Goal: Register for event/course

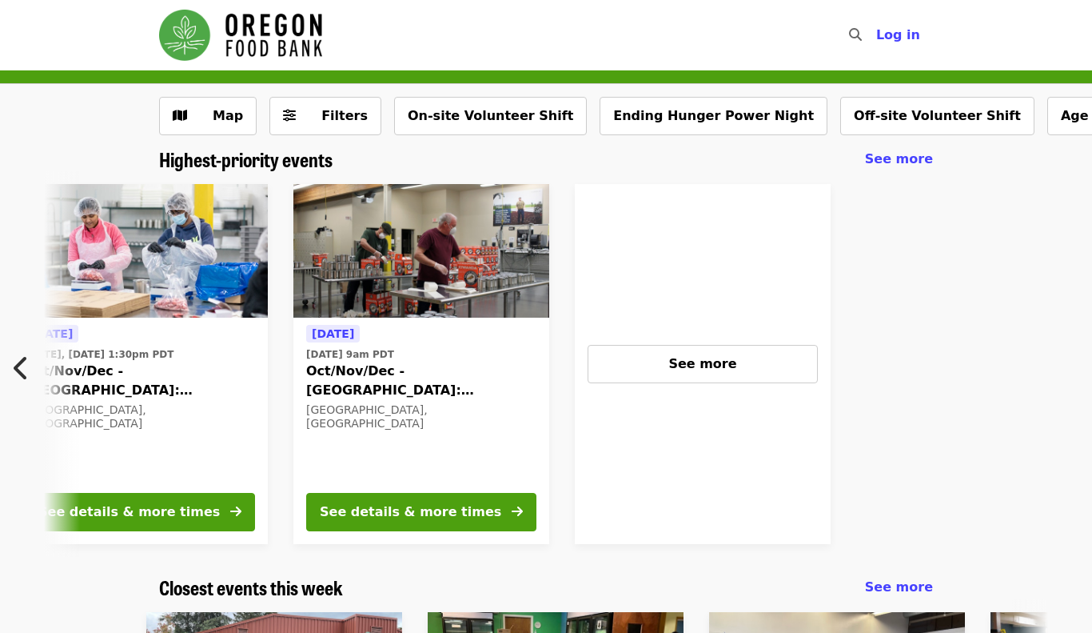
scroll to position [0, 705]
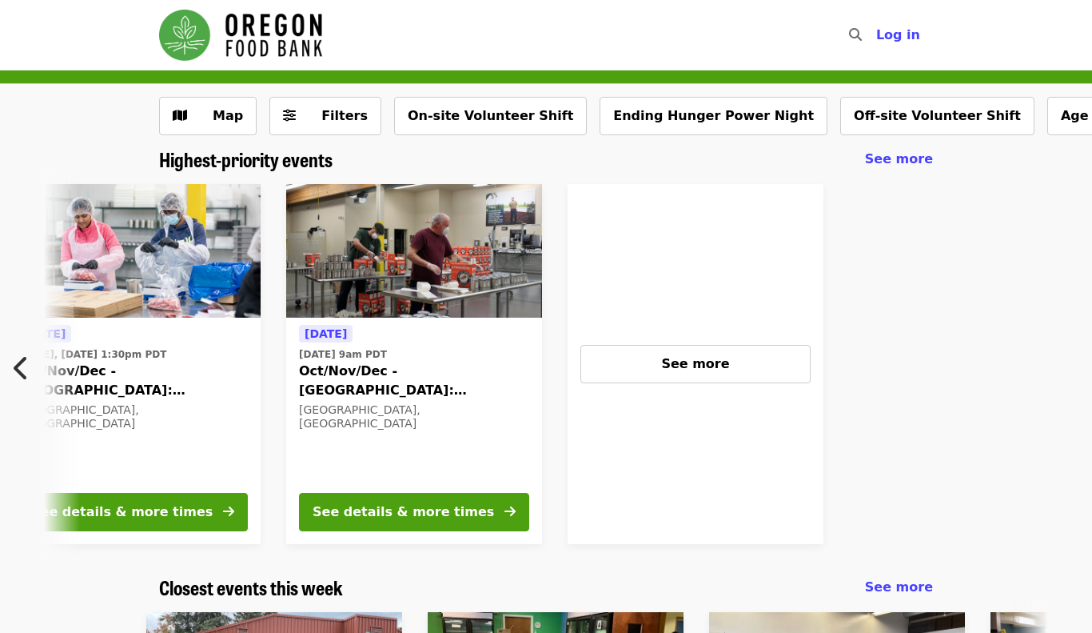
click at [699, 326] on div "See more" at bounding box center [696, 364] width 256 height 360
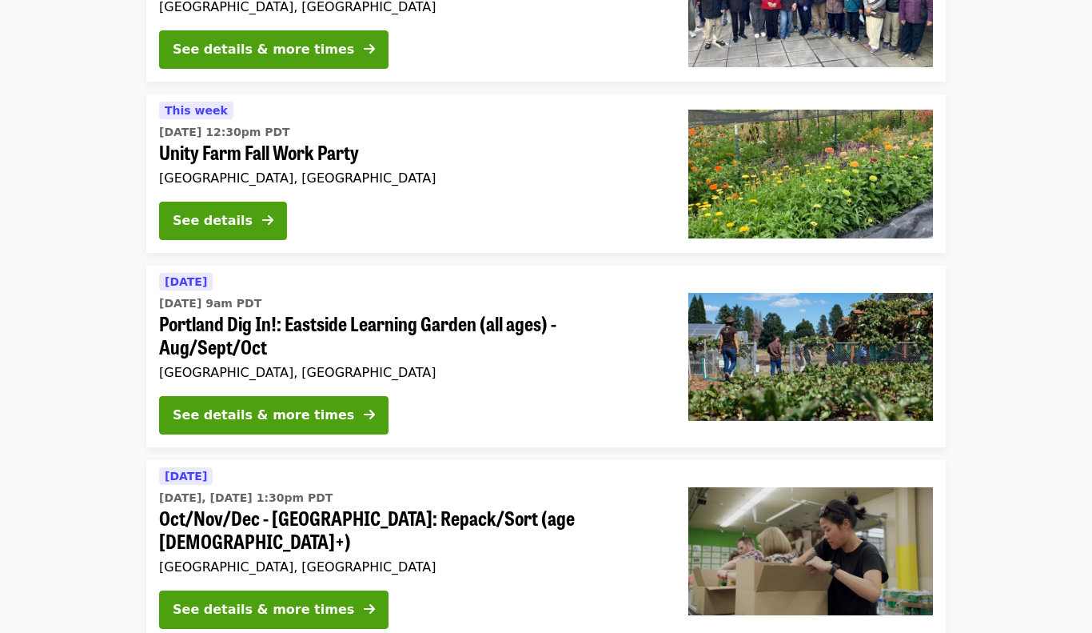
scroll to position [3285, 0]
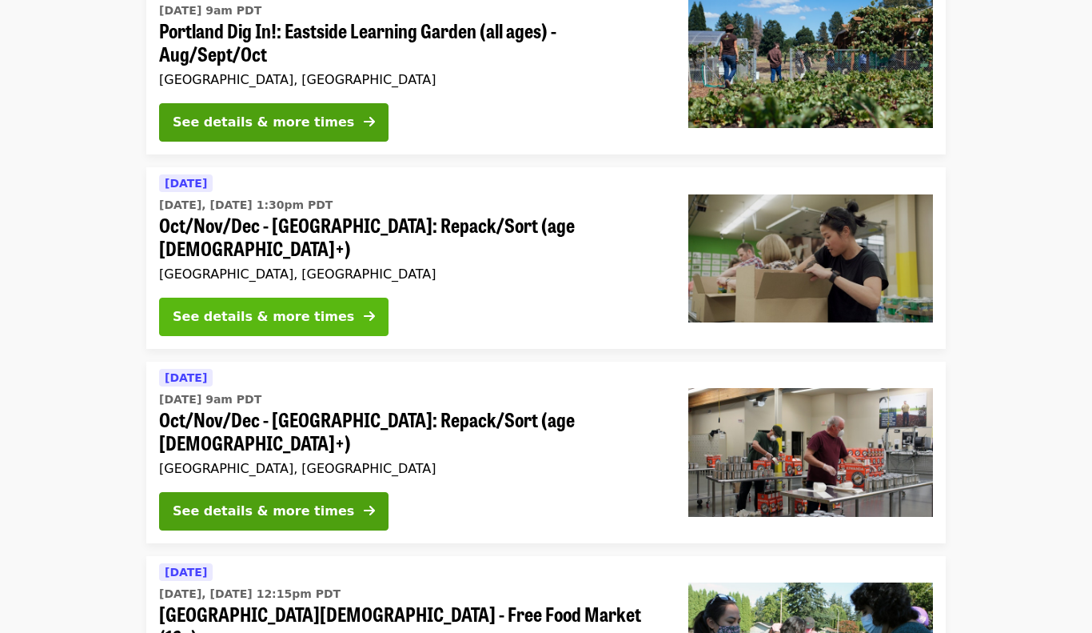
click at [276, 307] on div "See details & more times" at bounding box center [264, 316] width 182 height 19
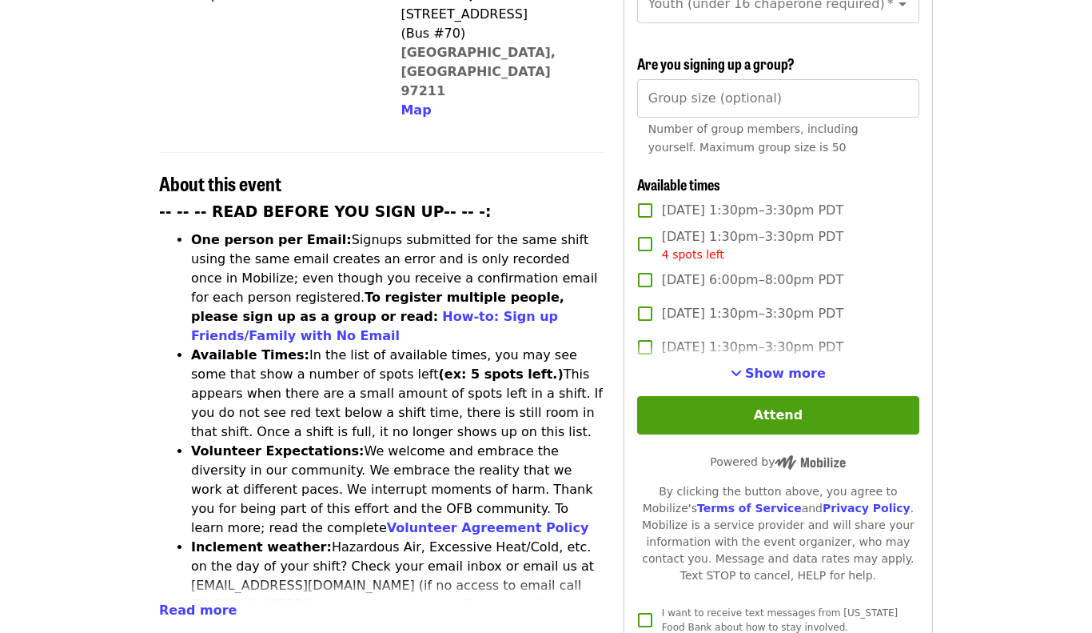
scroll to position [484, 0]
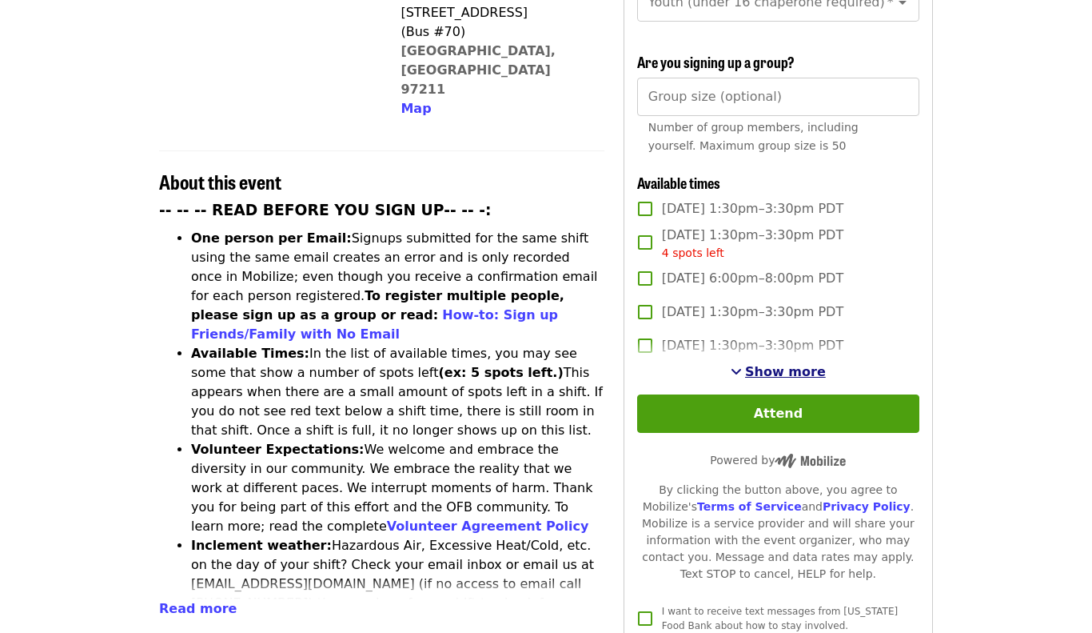
click at [796, 364] on span "Show more" at bounding box center [785, 371] width 81 height 15
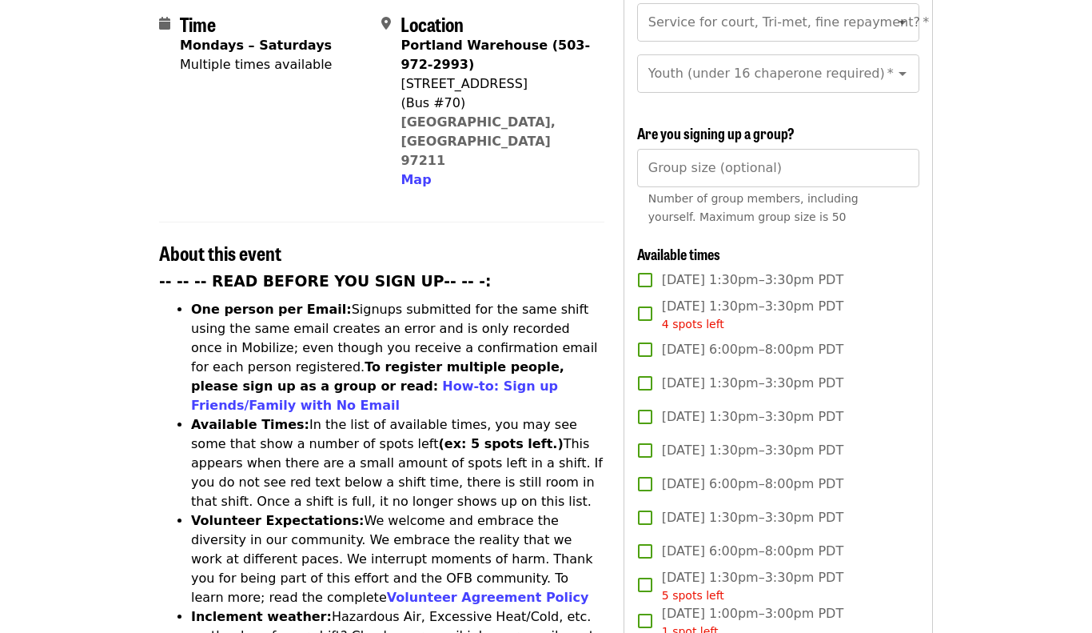
scroll to position [412, 0]
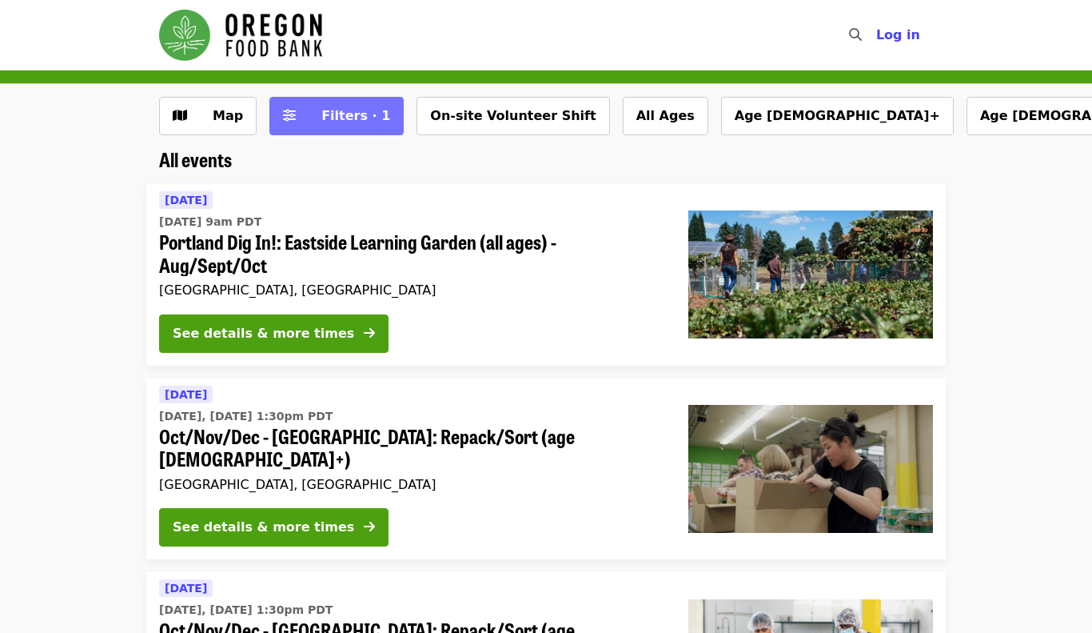
click at [331, 118] on span "Filters · 1" at bounding box center [355, 115] width 69 height 15
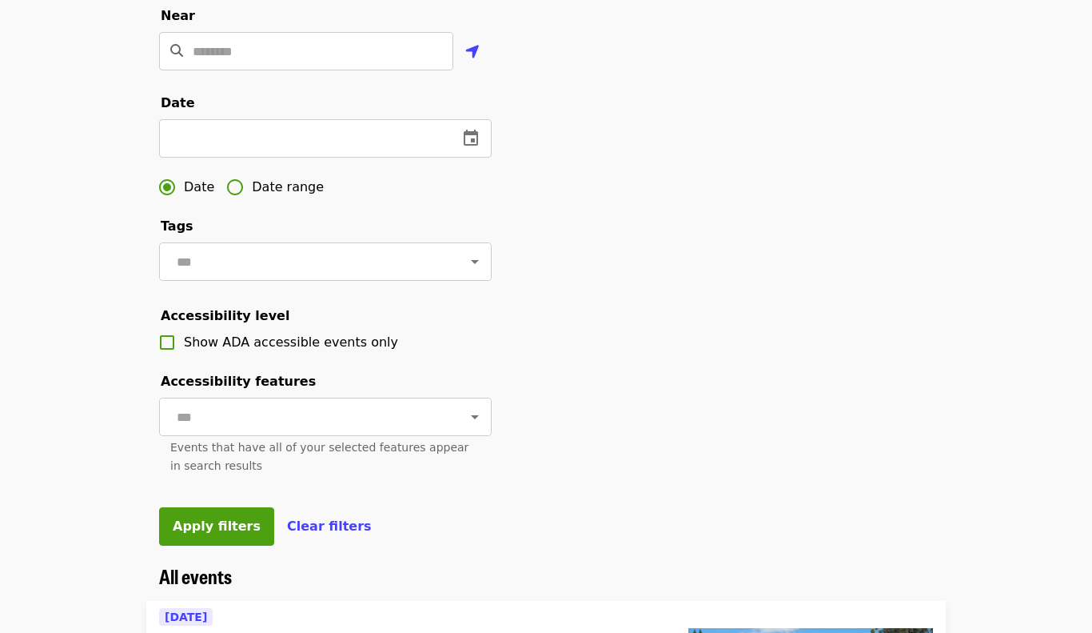
scroll to position [427, 0]
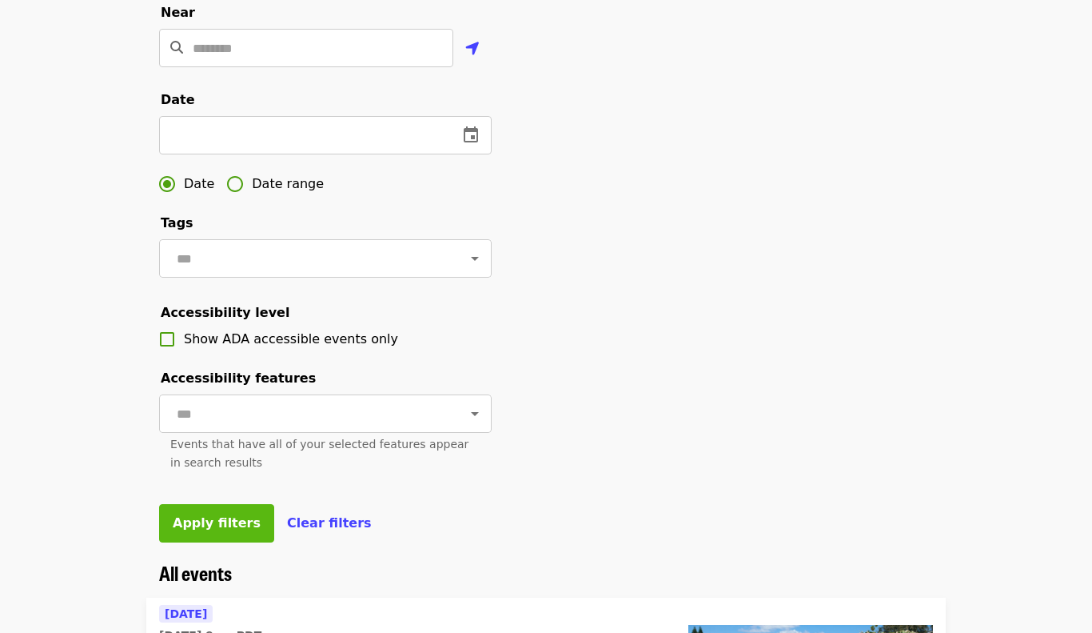
click at [197, 517] on span "Apply filters" at bounding box center [217, 522] width 88 height 15
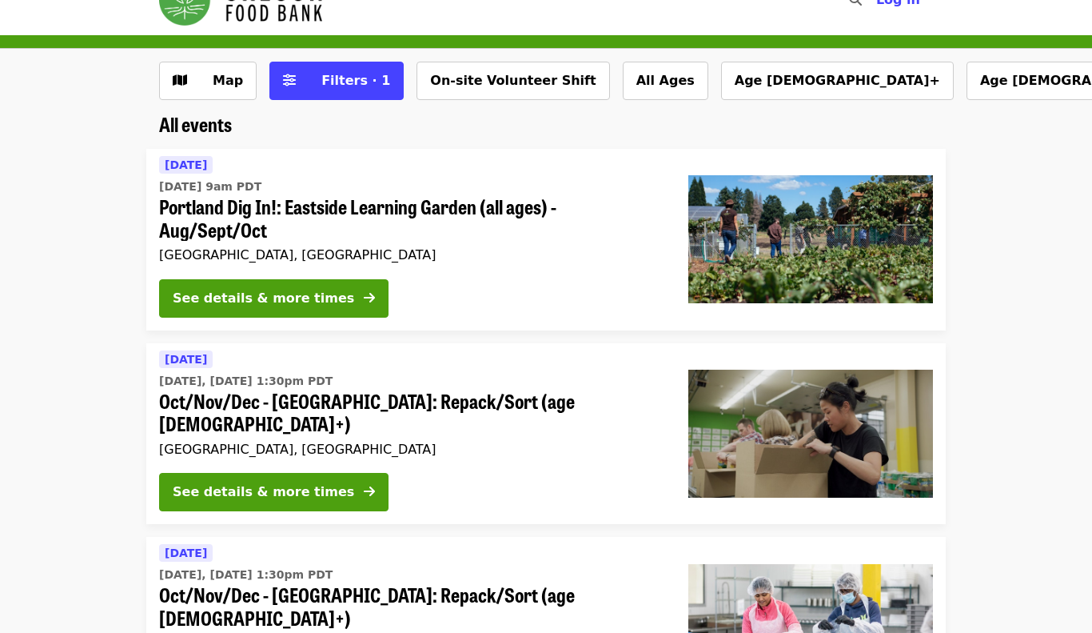
scroll to position [36, 0]
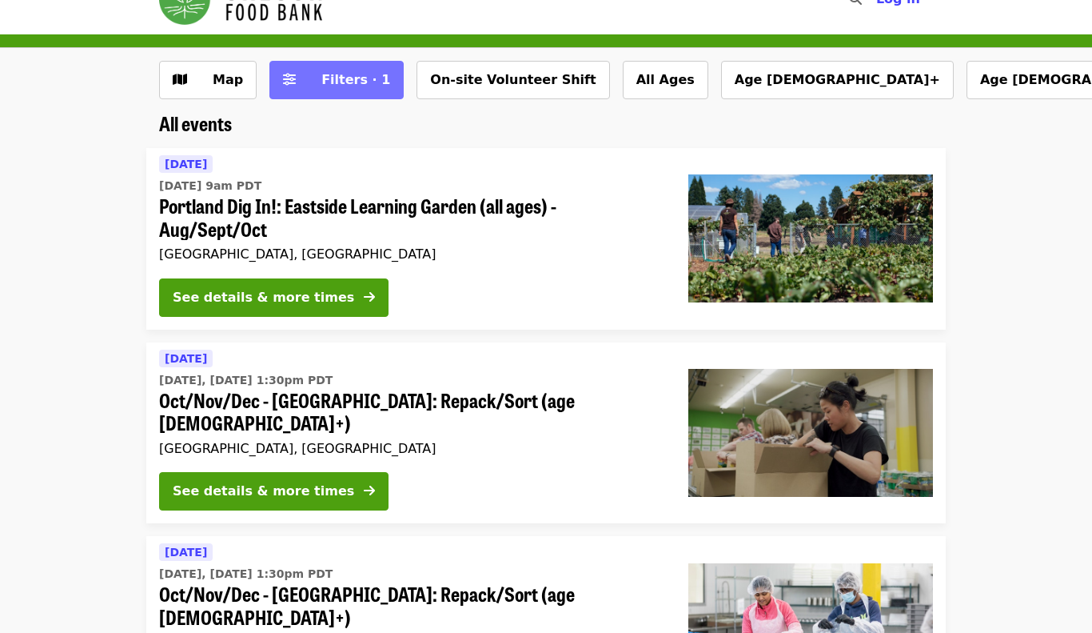
click at [349, 79] on span "Filters · 1" at bounding box center [355, 79] width 69 height 15
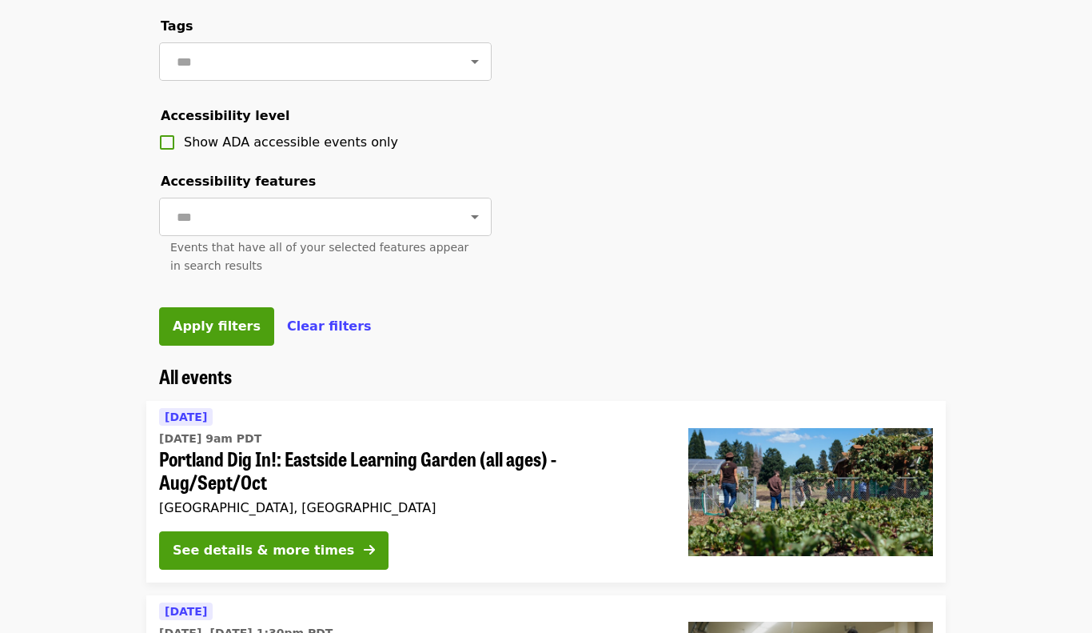
scroll to position [625, 0]
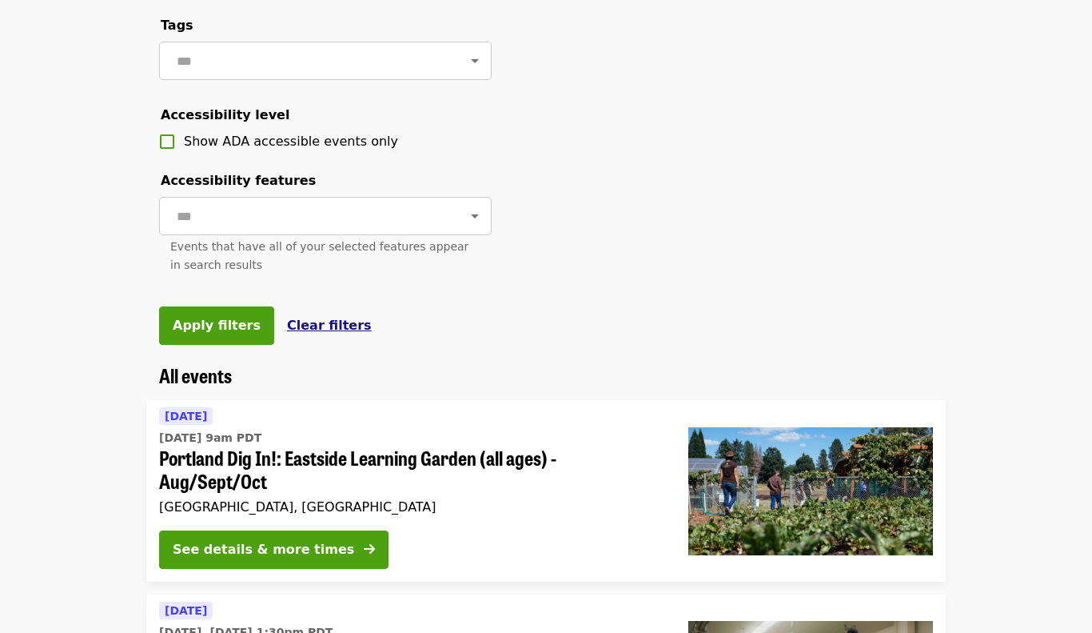
click at [287, 324] on span "Clear filters" at bounding box center [329, 324] width 85 height 15
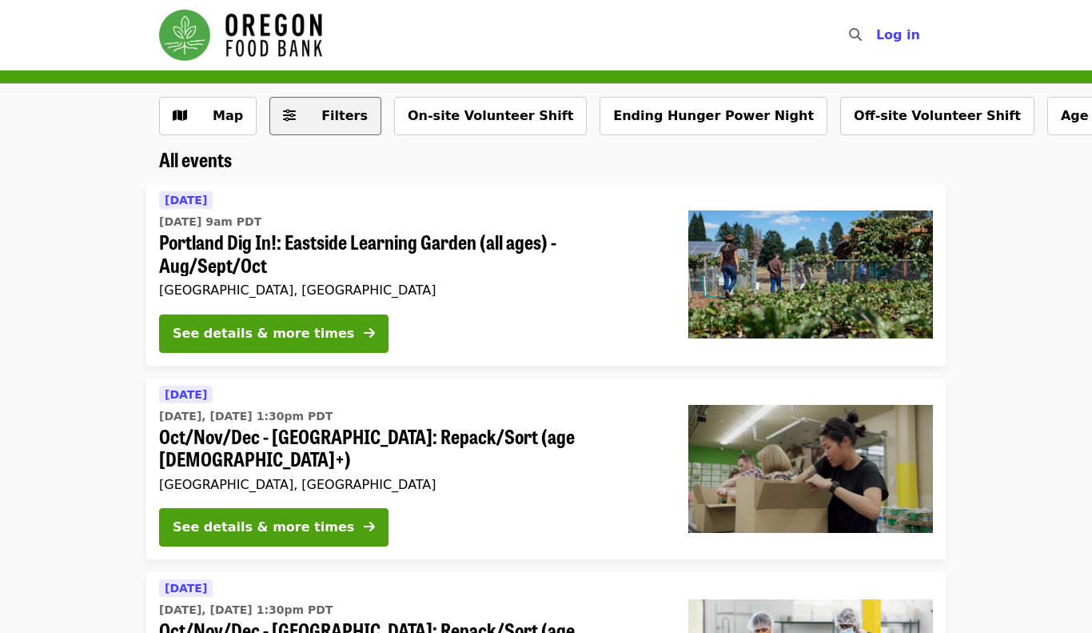
click at [313, 118] on span "Filters" at bounding box center [336, 115] width 62 height 19
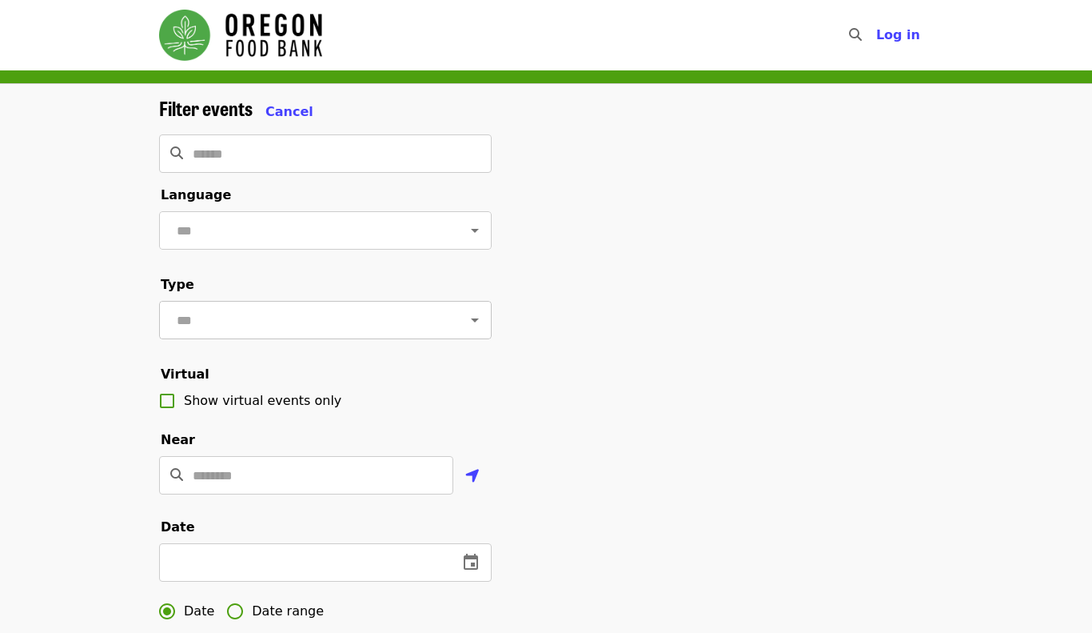
click at [277, 301] on div "​" at bounding box center [325, 320] width 333 height 38
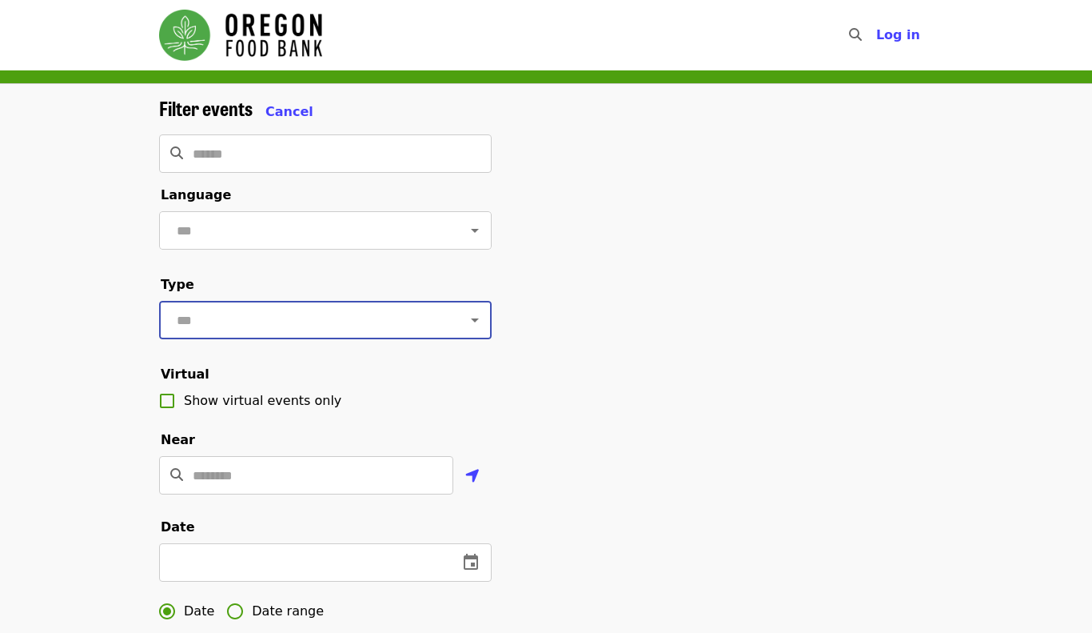
click at [473, 320] on icon "Open" at bounding box center [475, 320] width 8 height 4
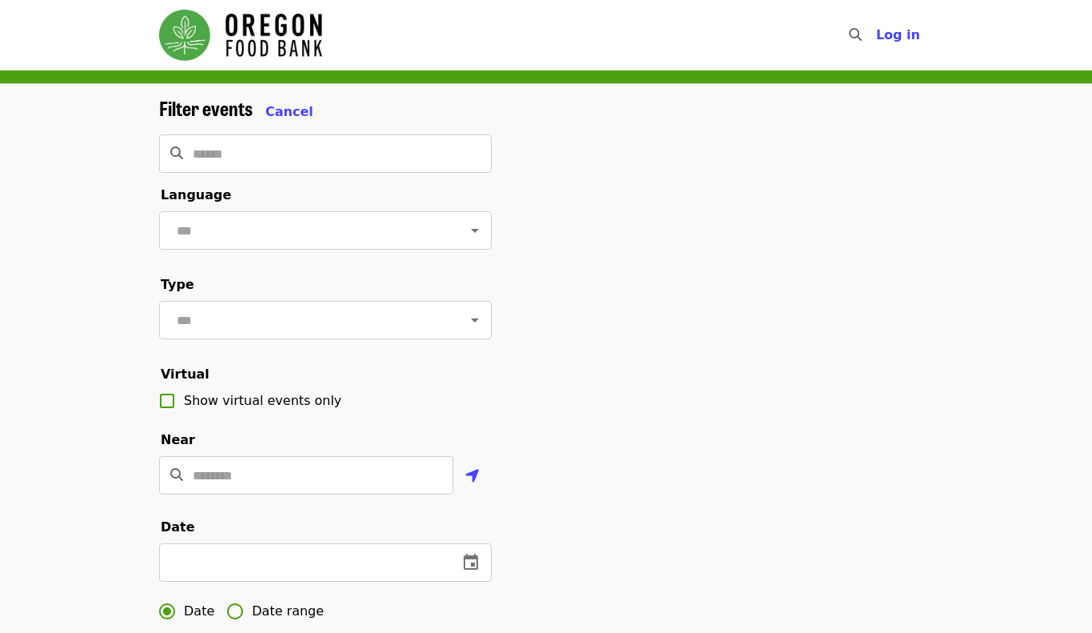
click at [599, 370] on div "Filter events Cancel ​ Language ​ Type ​ Virtual Show virtual events only Near …" at bounding box center [546, 543] width 800 height 892
click at [214, 35] on img "Main navigation" at bounding box center [240, 35] width 163 height 51
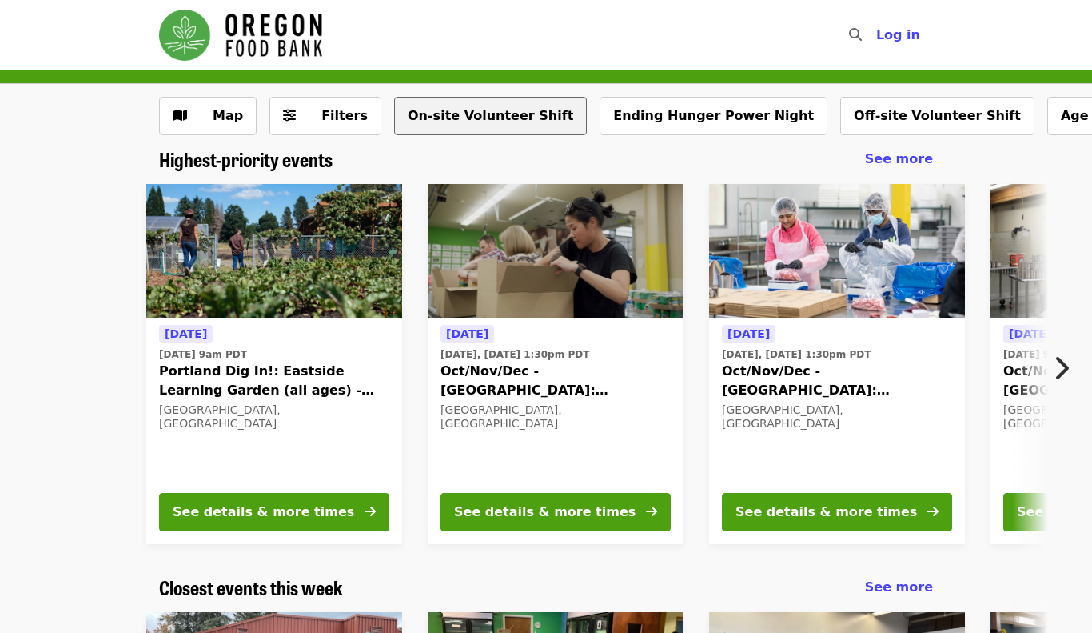
click at [469, 132] on button "On-site Volunteer Shift" at bounding box center [490, 116] width 193 height 38
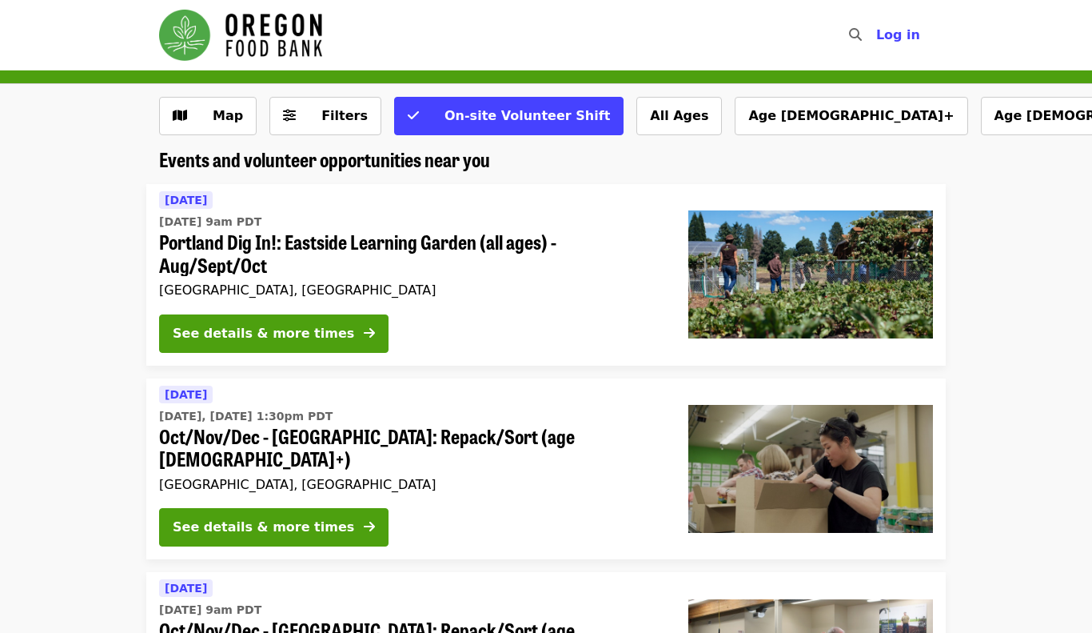
click at [242, 18] on img "Main navigation" at bounding box center [240, 35] width 163 height 51
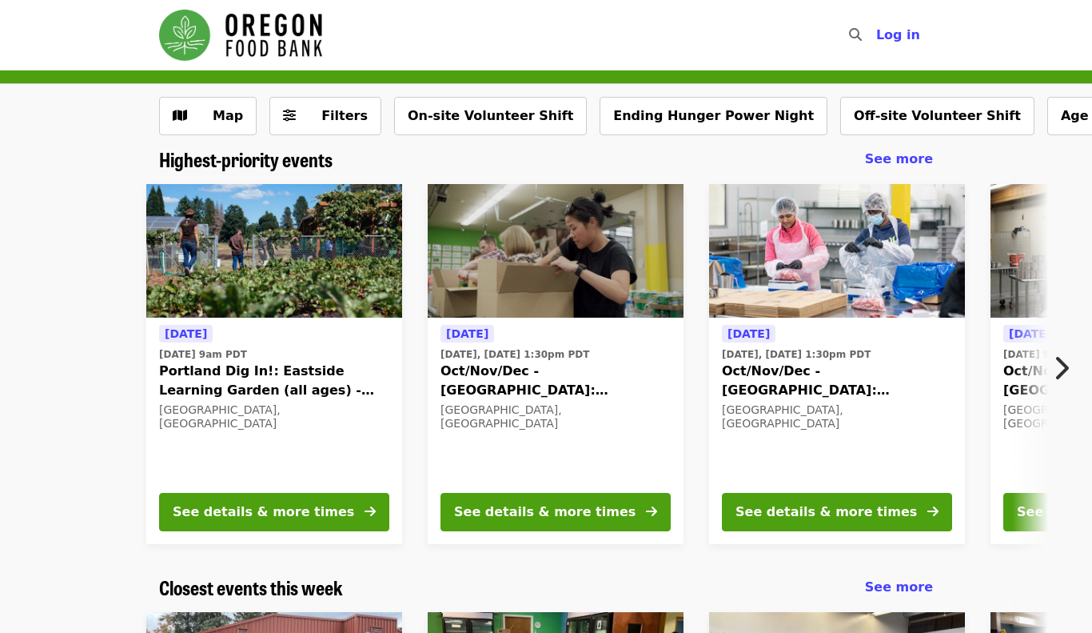
click at [862, 34] on icon "search icon" at bounding box center [855, 34] width 13 height 15
click at [216, 40] on img "Main navigation" at bounding box center [240, 35] width 163 height 51
click at [210, 26] on img "Main navigation" at bounding box center [240, 35] width 163 height 51
